Goal: Transaction & Acquisition: Purchase product/service

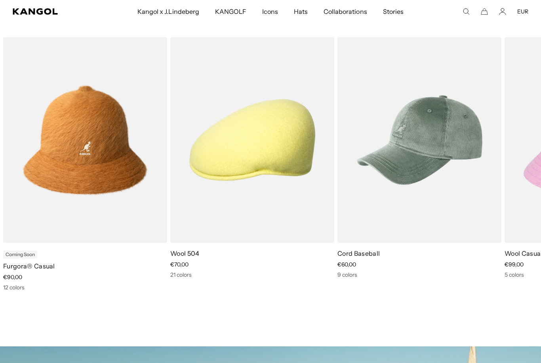
scroll to position [0, 163]
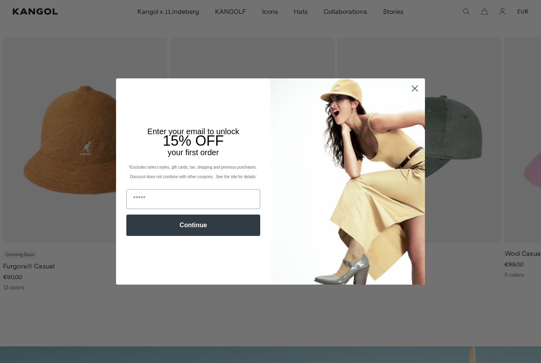
click at [416, 92] on icon "Close dialog" at bounding box center [416, 89] width 6 height 6
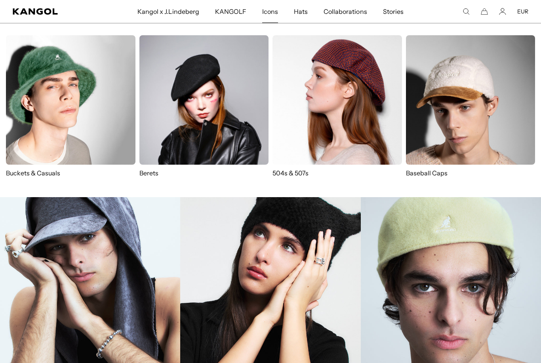
scroll to position [0, 0]
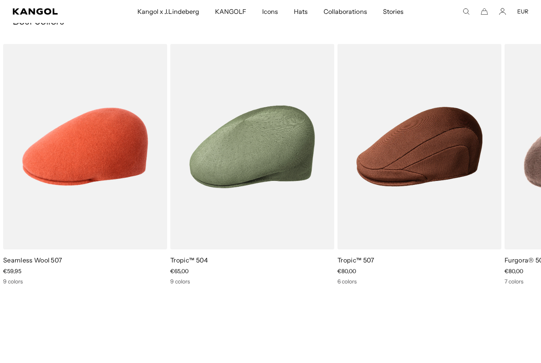
scroll to position [1624, 0]
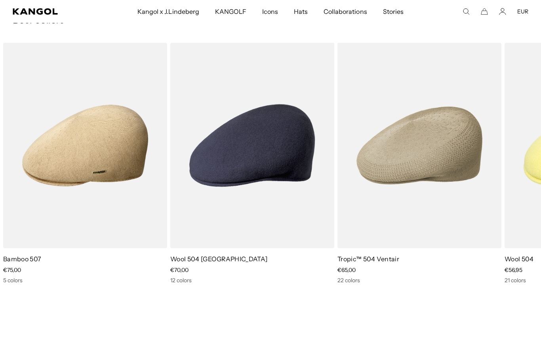
scroll to position [0, 0]
click at [0, 0] on img "1 of 10" at bounding box center [0, 0] width 0 height 0
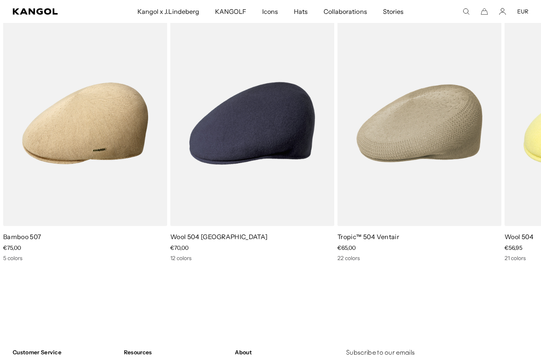
click at [0, 0] on img "10 of 10" at bounding box center [0, 0] width 0 height 0
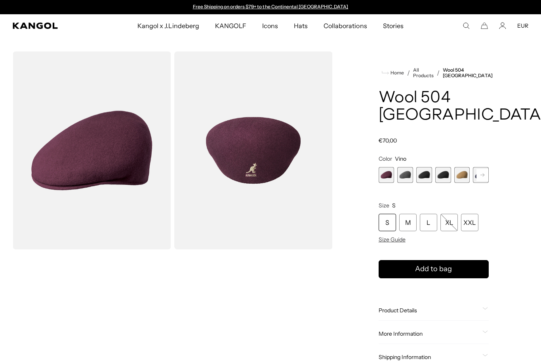
click at [445, 167] on span "4 of 12" at bounding box center [444, 175] width 16 height 16
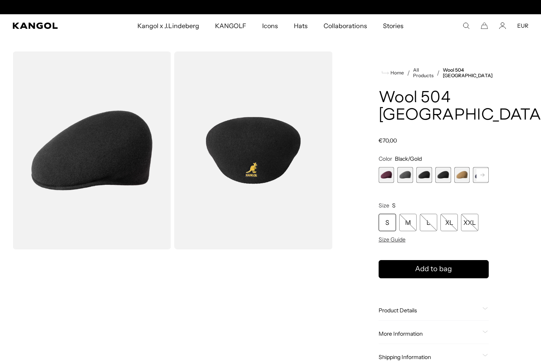
scroll to position [0, 163]
click at [426, 167] on span "3 of 12" at bounding box center [424, 175] width 16 height 16
click at [429, 214] on div "L" at bounding box center [428, 222] width 17 height 17
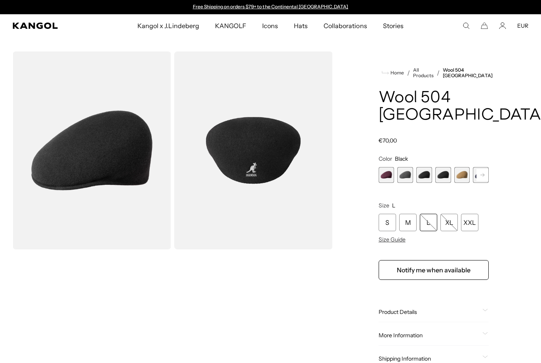
click at [308, 114] on img "Gallery Viewer" at bounding box center [253, 151] width 159 height 198
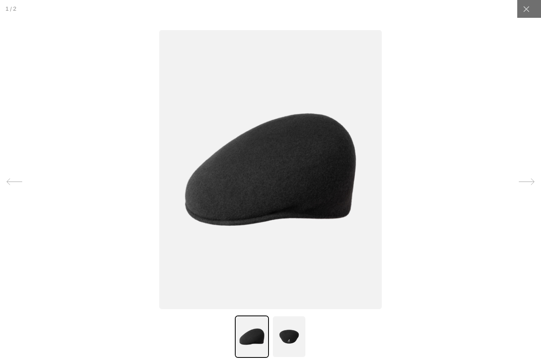
scroll to position [0, 163]
click at [534, 6] on div at bounding box center [527, 9] width 18 height 18
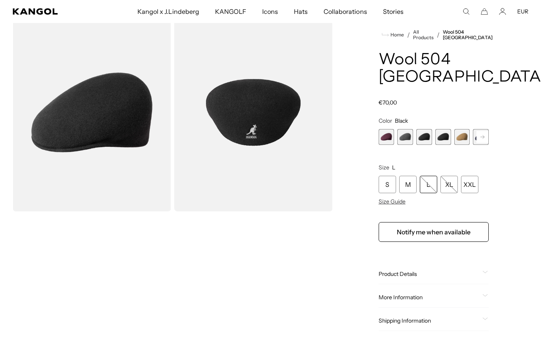
scroll to position [0, 0]
